Goal: Task Accomplishment & Management: Use online tool/utility

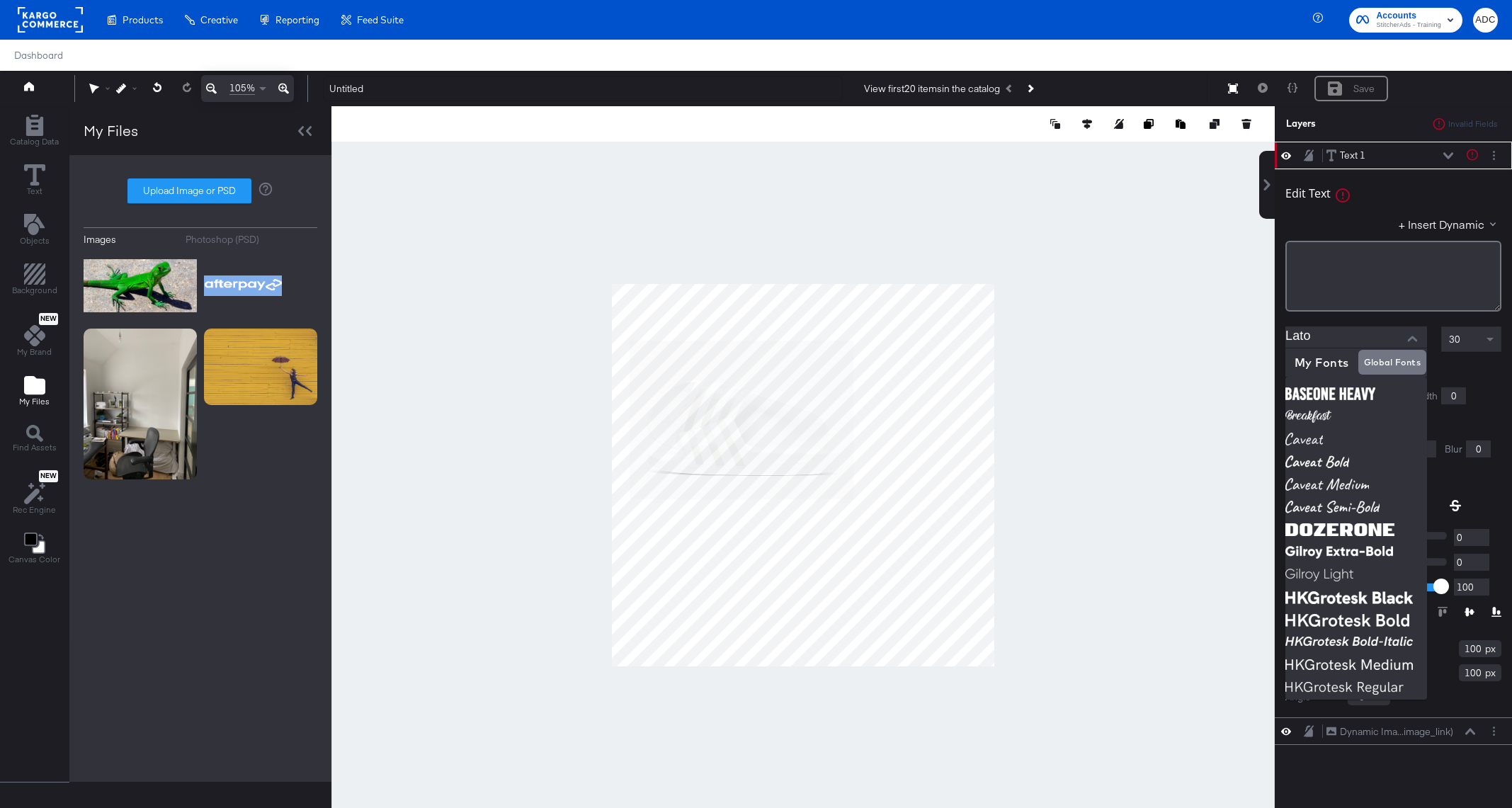
scroll to position [36, 0]
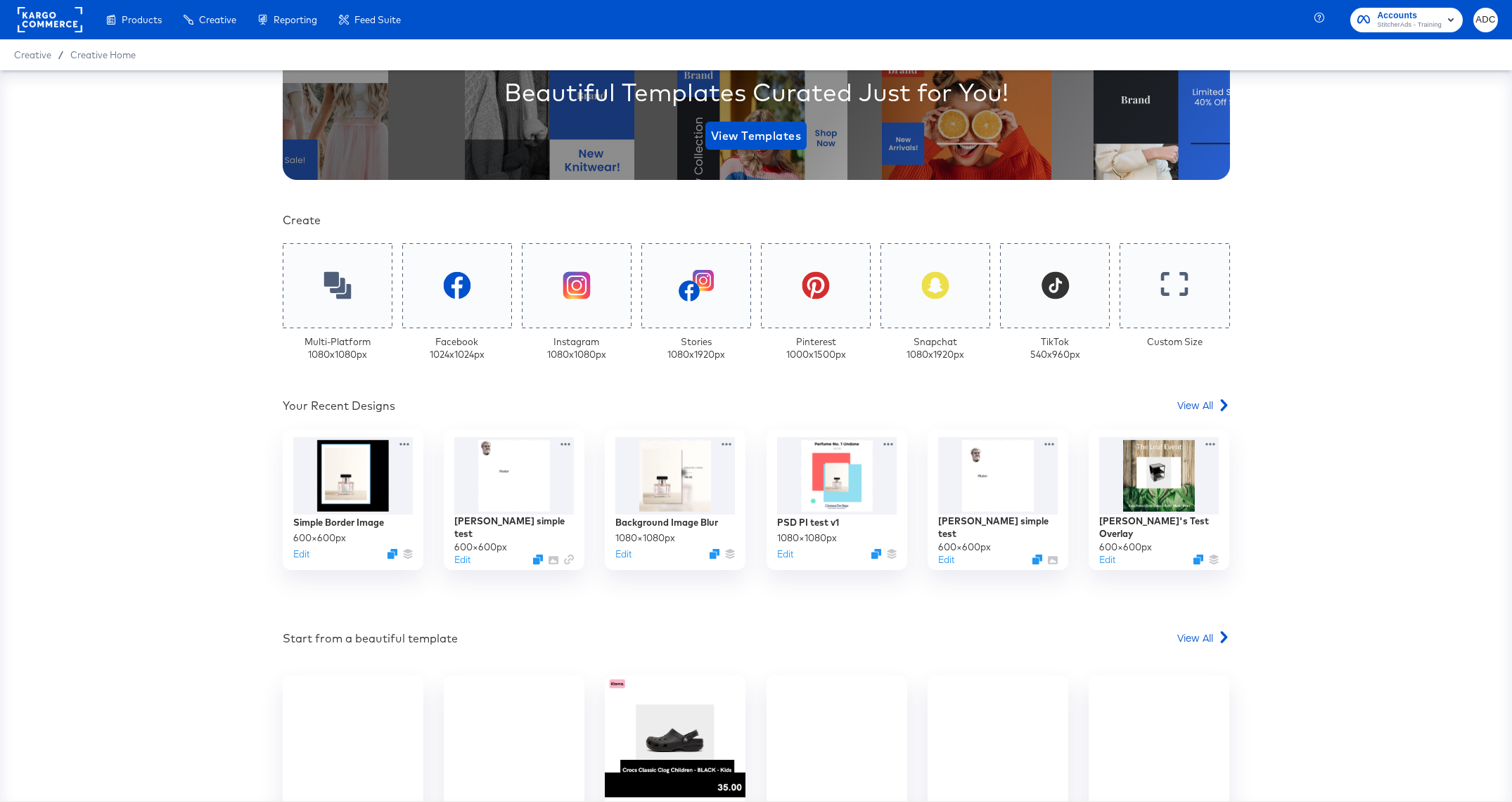
scroll to position [305, 0]
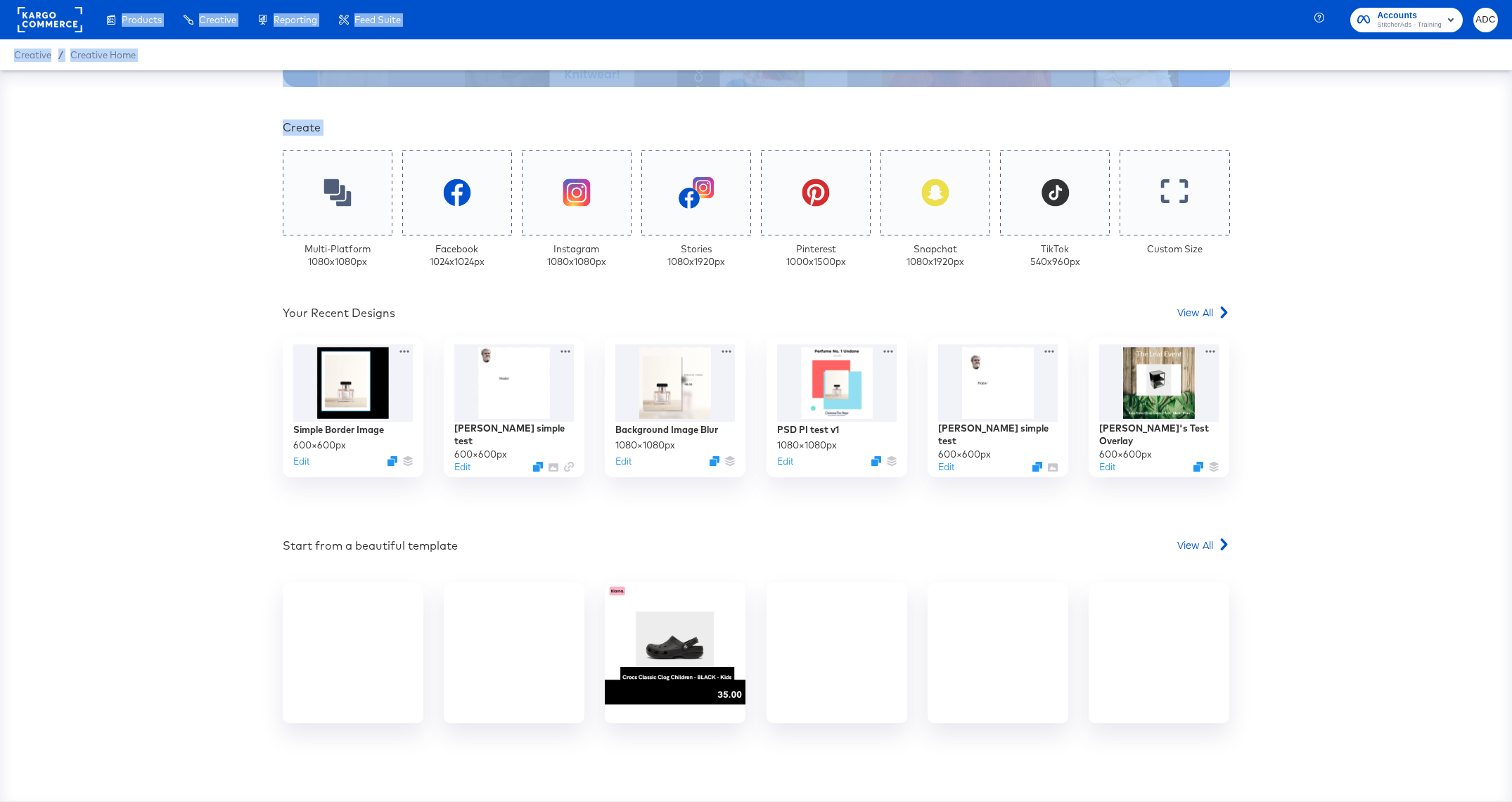
drag, startPoint x: 38, startPoint y: 31, endPoint x: 89, endPoint y: 200, distance: 176.5
click at [89, 200] on div "Products Creative Reporting Feed Suite Accounts StitcherAds - Training ADC Crea…" at bounding box center [756, 401] width 1512 height 802
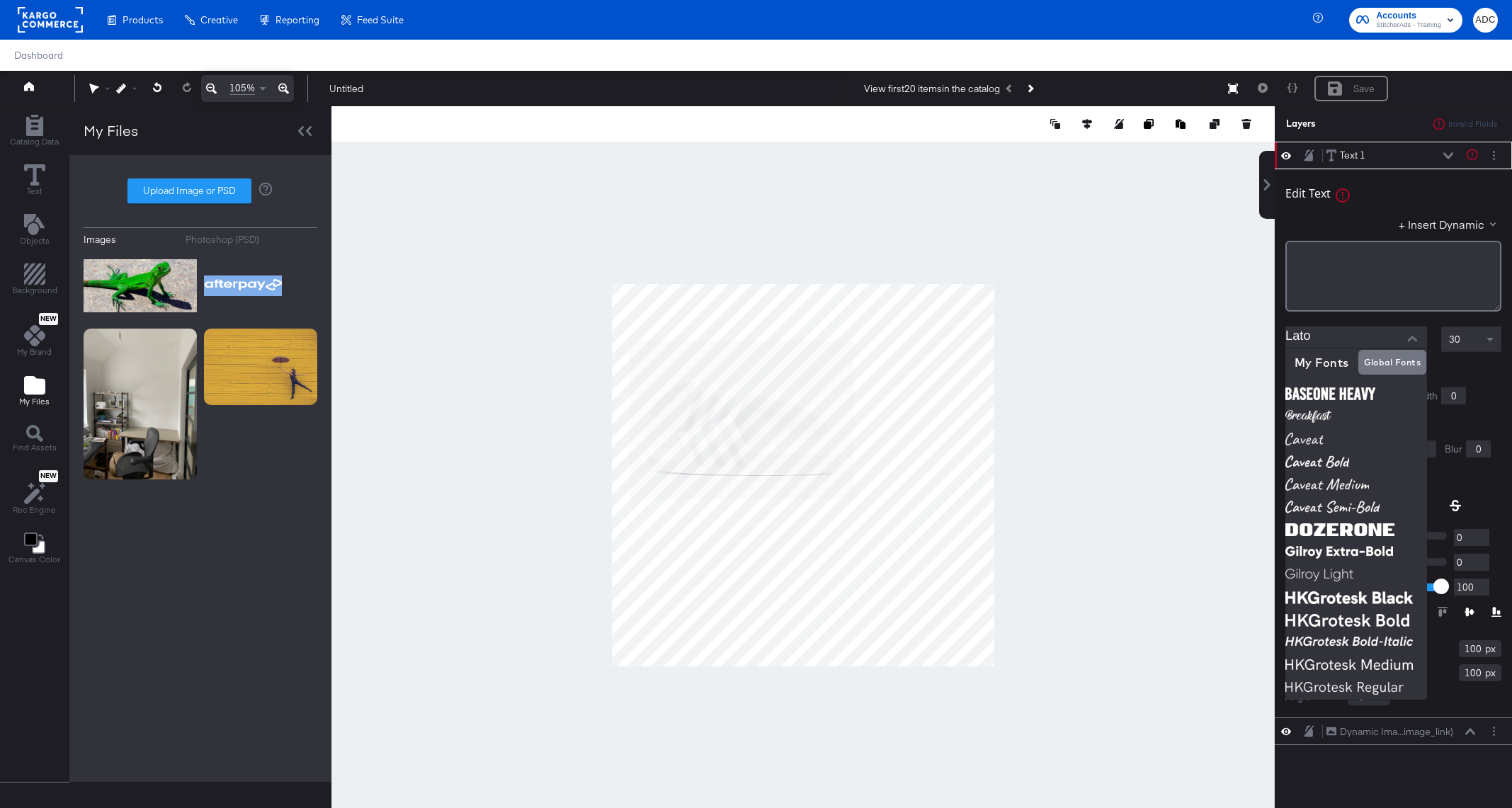
scroll to position [36, 0]
